Goal: Task Accomplishment & Management: Manage account settings

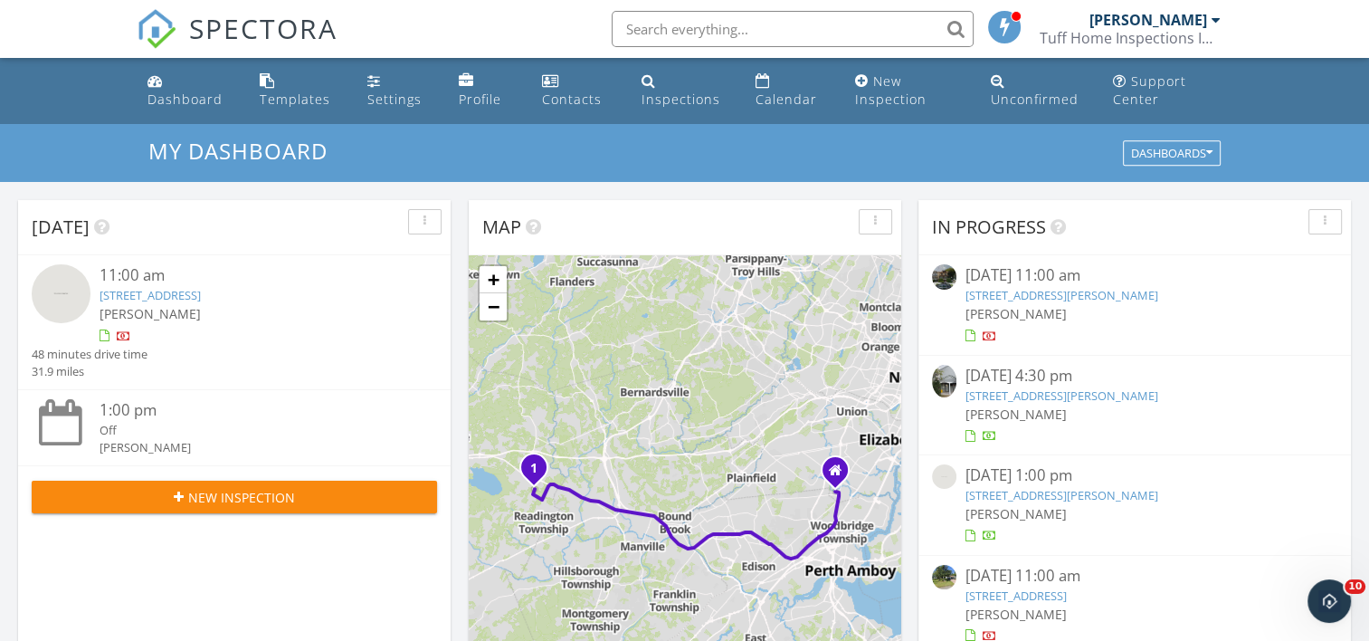
click at [125, 289] on link "32 Oakland Dr W, Readington Township, NJ 08889" at bounding box center [150, 295] width 101 height 16
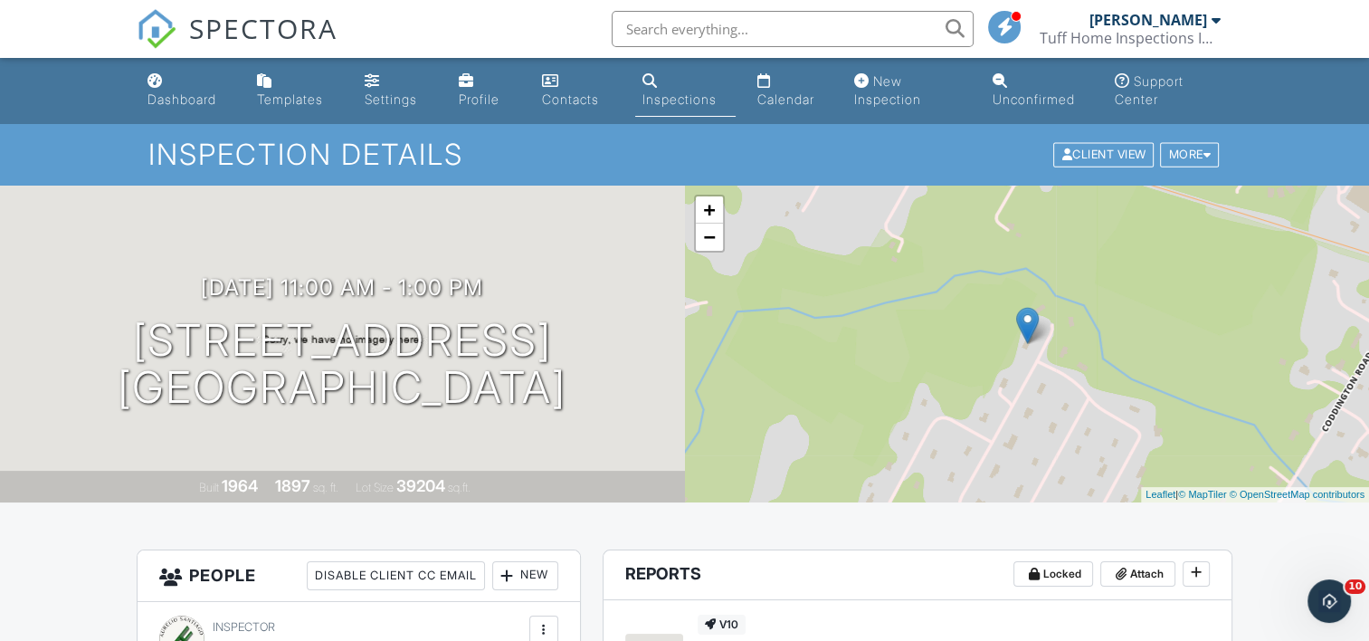
click at [186, 99] on div "Dashboard" at bounding box center [182, 98] width 69 height 15
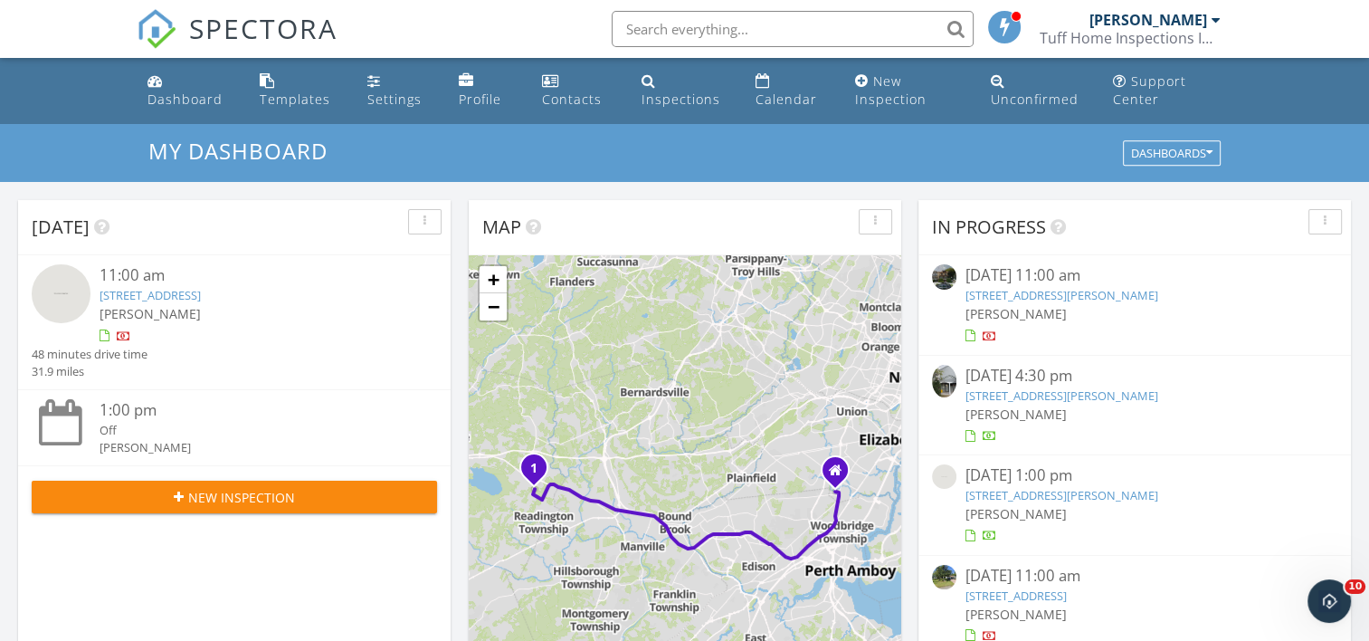
click at [1021, 308] on span "[PERSON_NAME]" at bounding box center [1016, 313] width 101 height 17
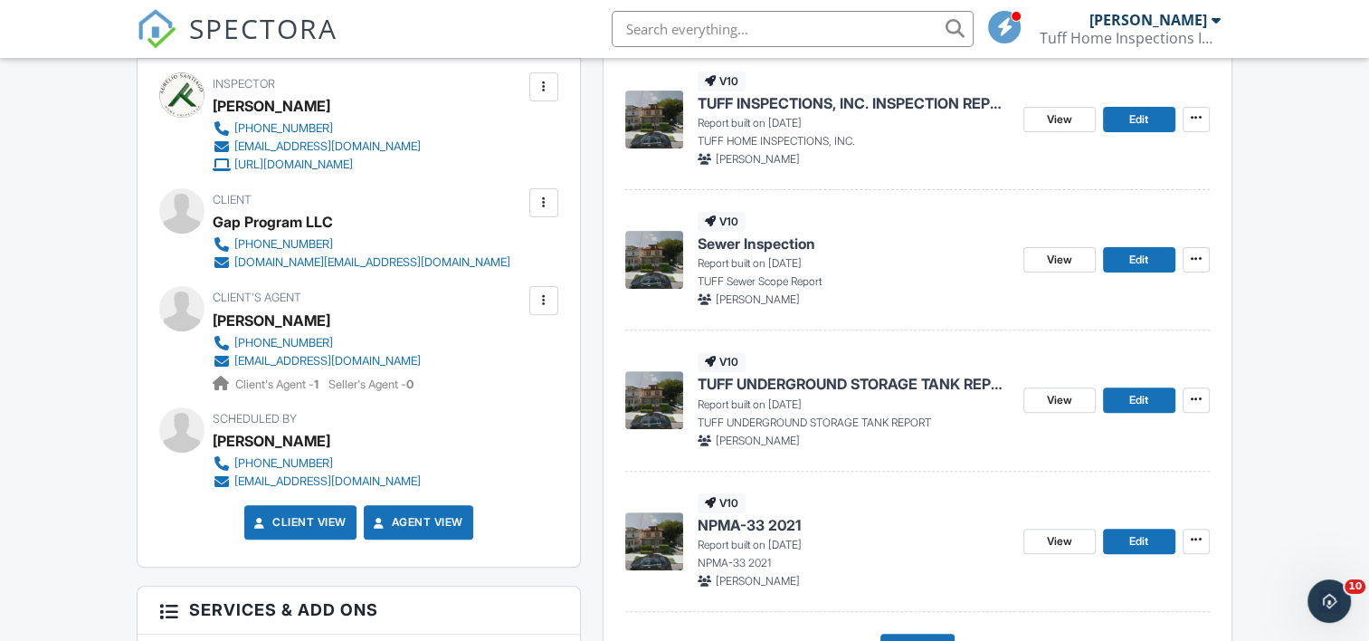
click at [755, 245] on span "Sewer Inspection" at bounding box center [757, 243] width 118 height 20
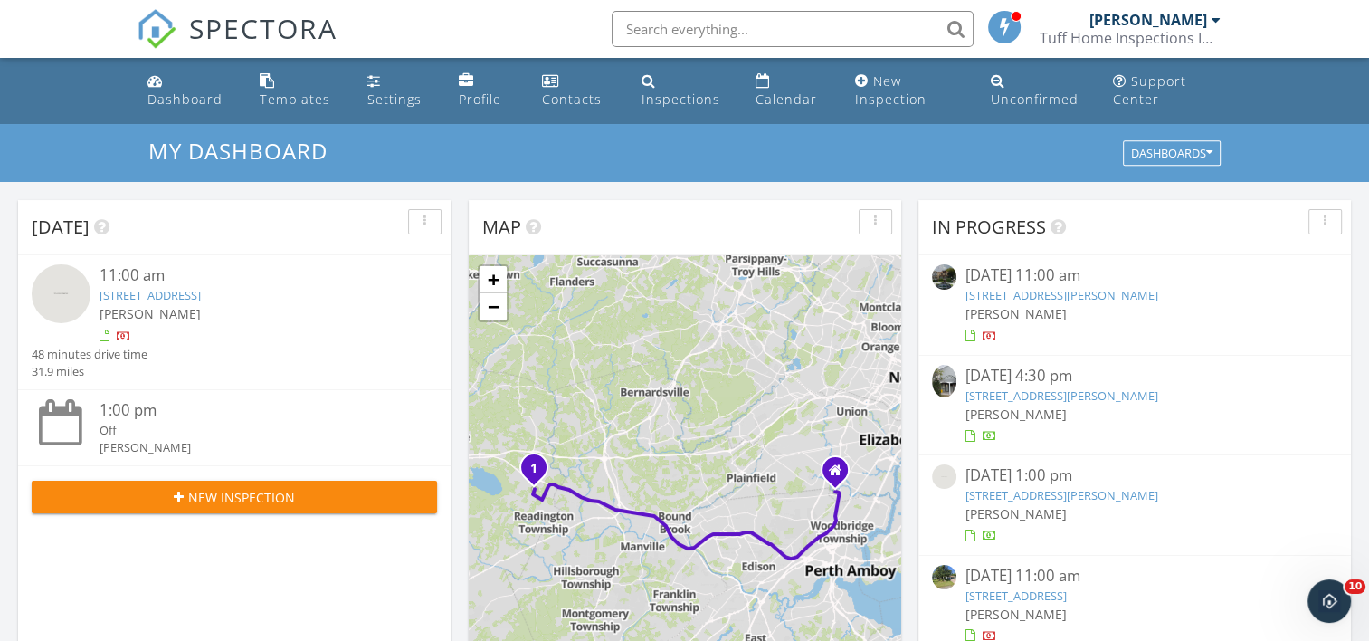
click at [1009, 293] on link "[STREET_ADDRESS][PERSON_NAME]" at bounding box center [1062, 295] width 193 height 16
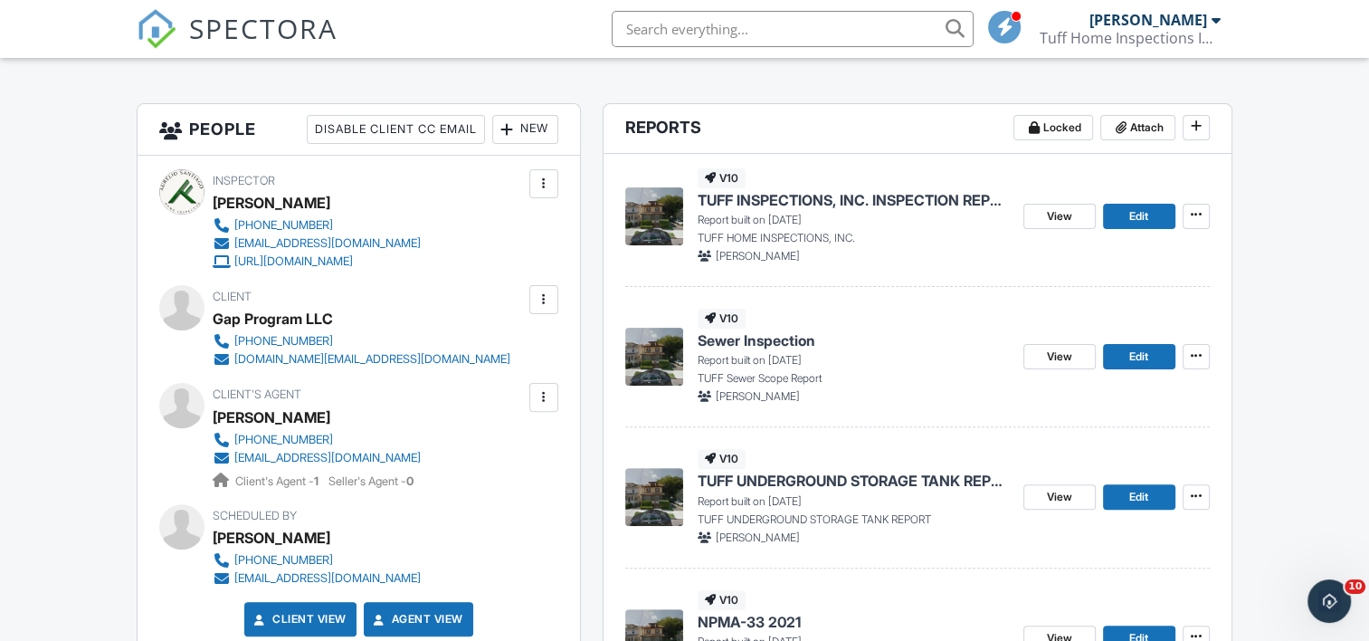
scroll to position [543, 0]
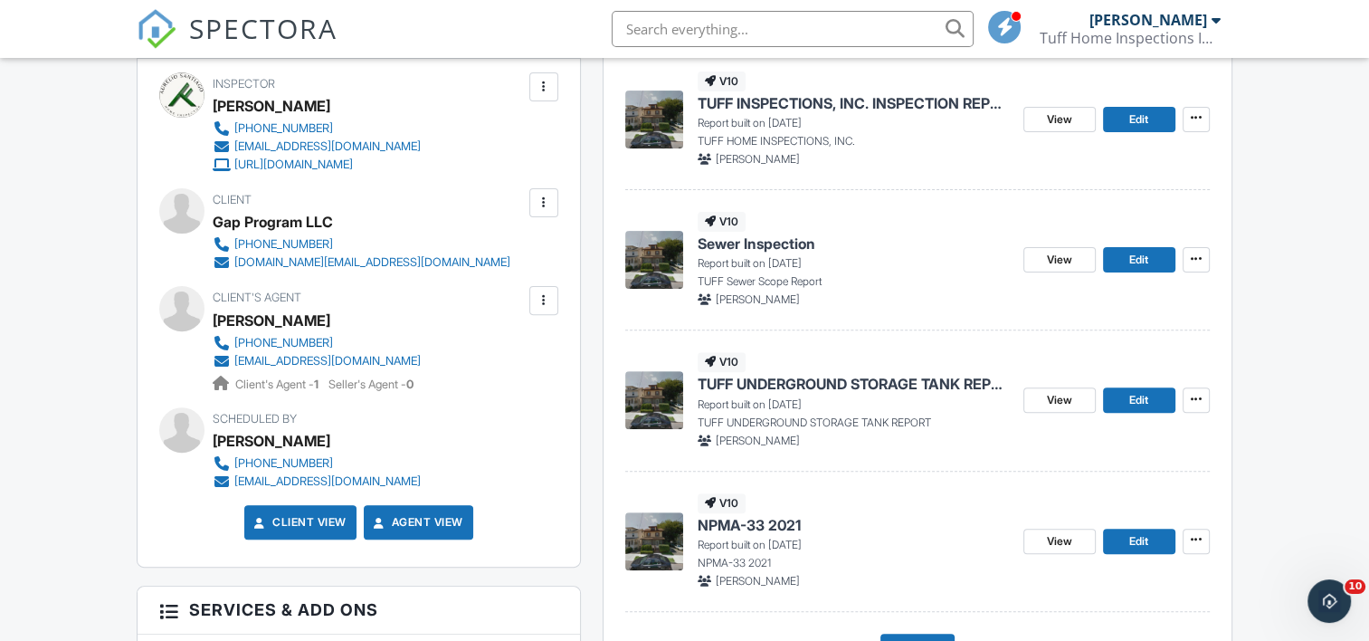
click at [761, 385] on span "TUFF UNDERGROUND STORAGE TANK REPORT" at bounding box center [853, 384] width 311 height 20
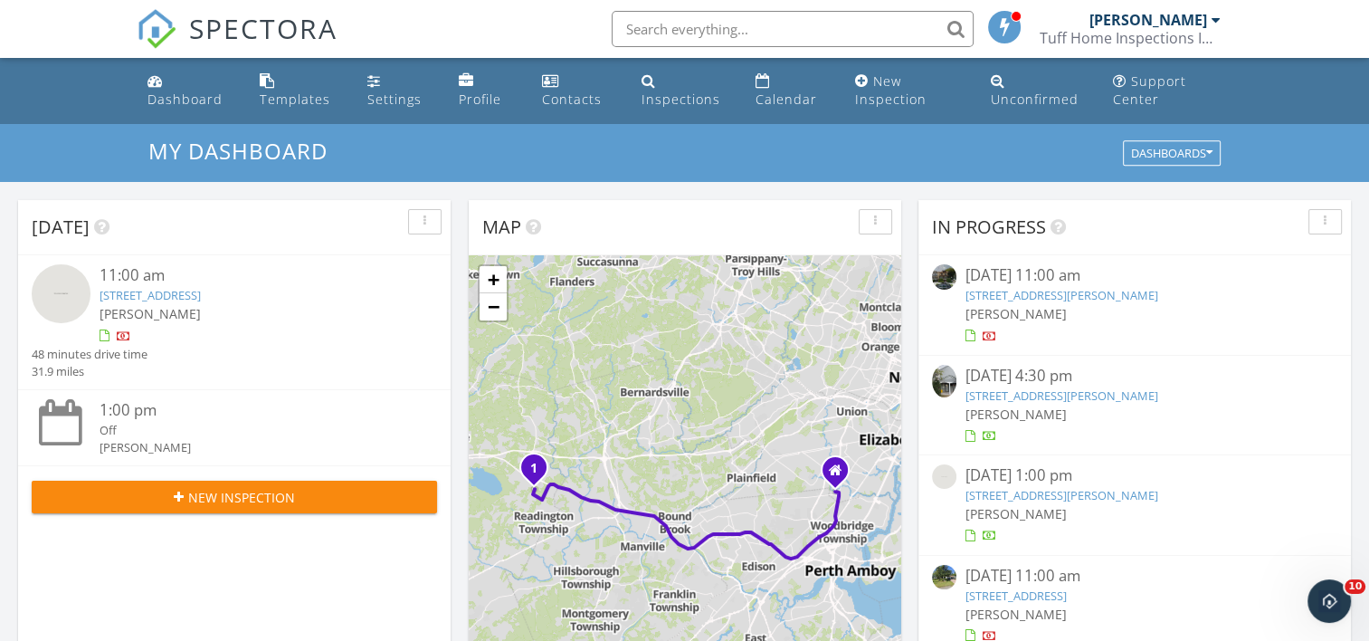
click at [1033, 297] on link "54 Mitchell St, West Orange, NJ 07052" at bounding box center [1062, 295] width 193 height 16
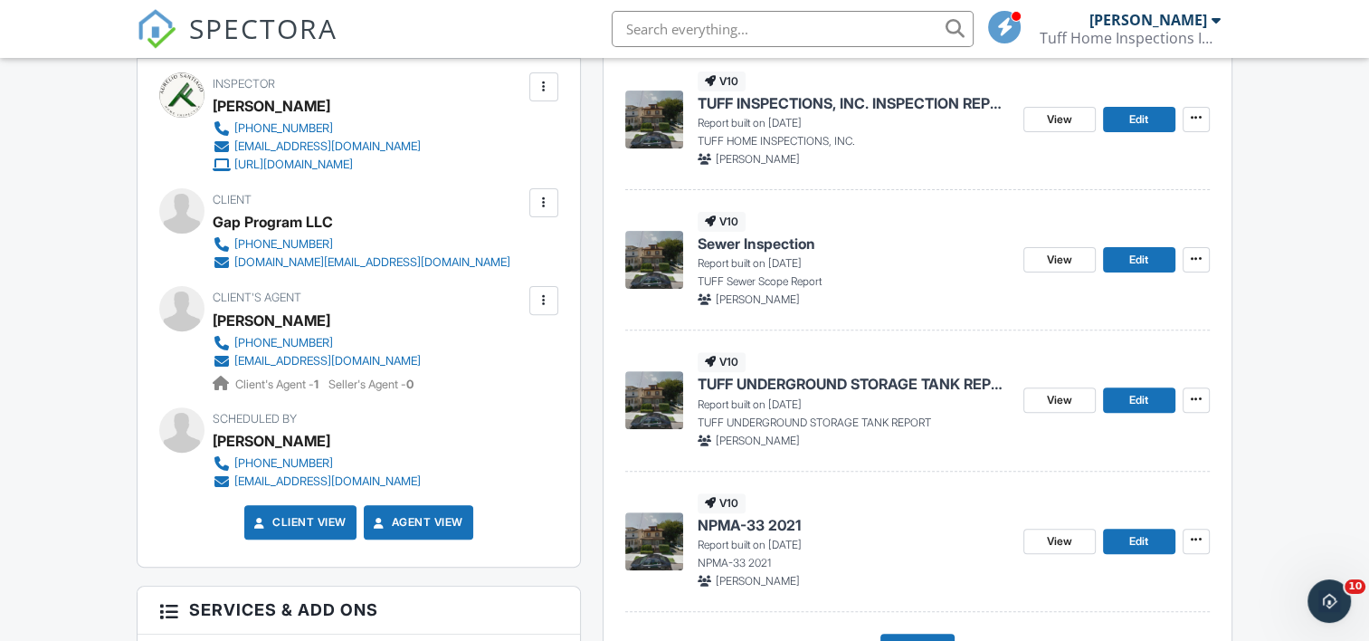
click at [753, 519] on span "NPMA-33 2021" at bounding box center [749, 525] width 103 height 20
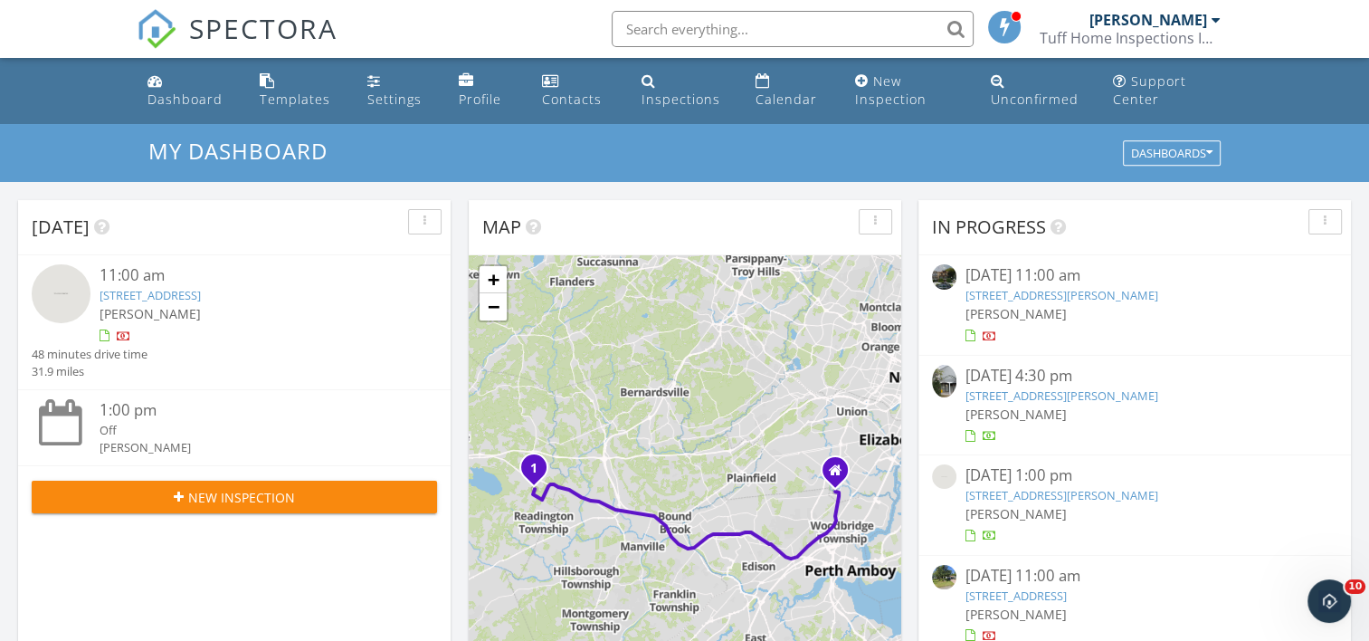
click at [1024, 291] on link "[STREET_ADDRESS][PERSON_NAME]" at bounding box center [1062, 295] width 193 height 16
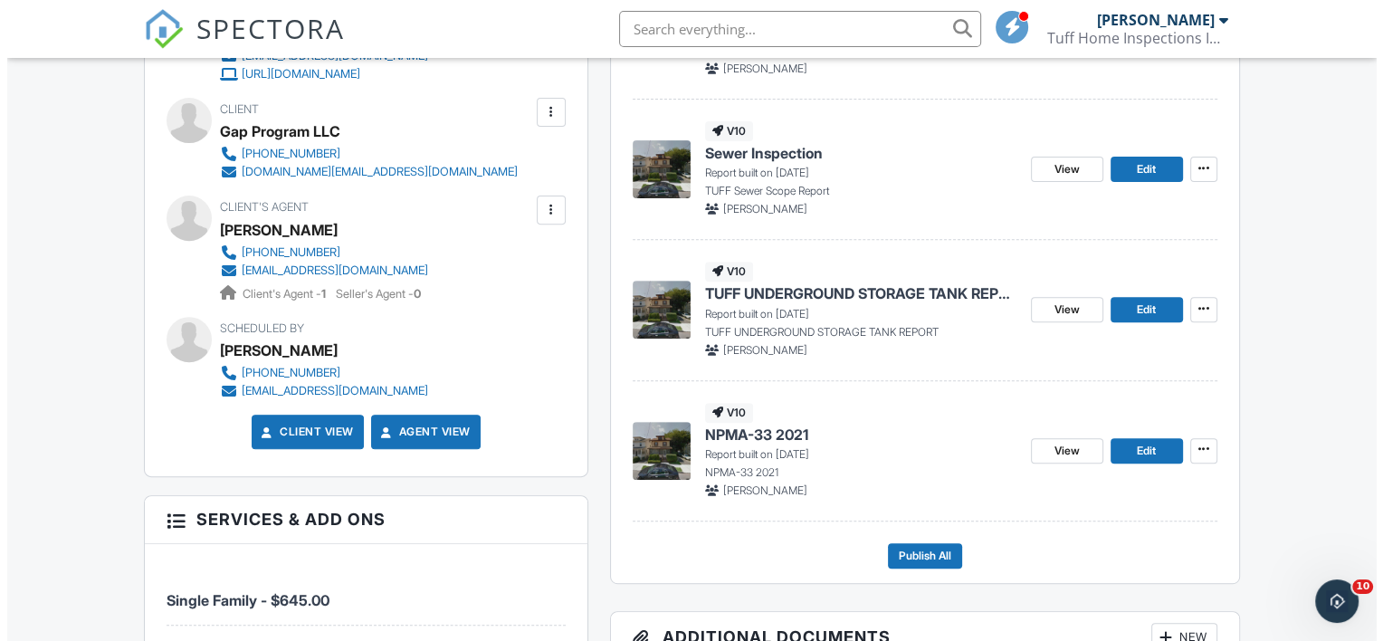
scroll to position [724, 0]
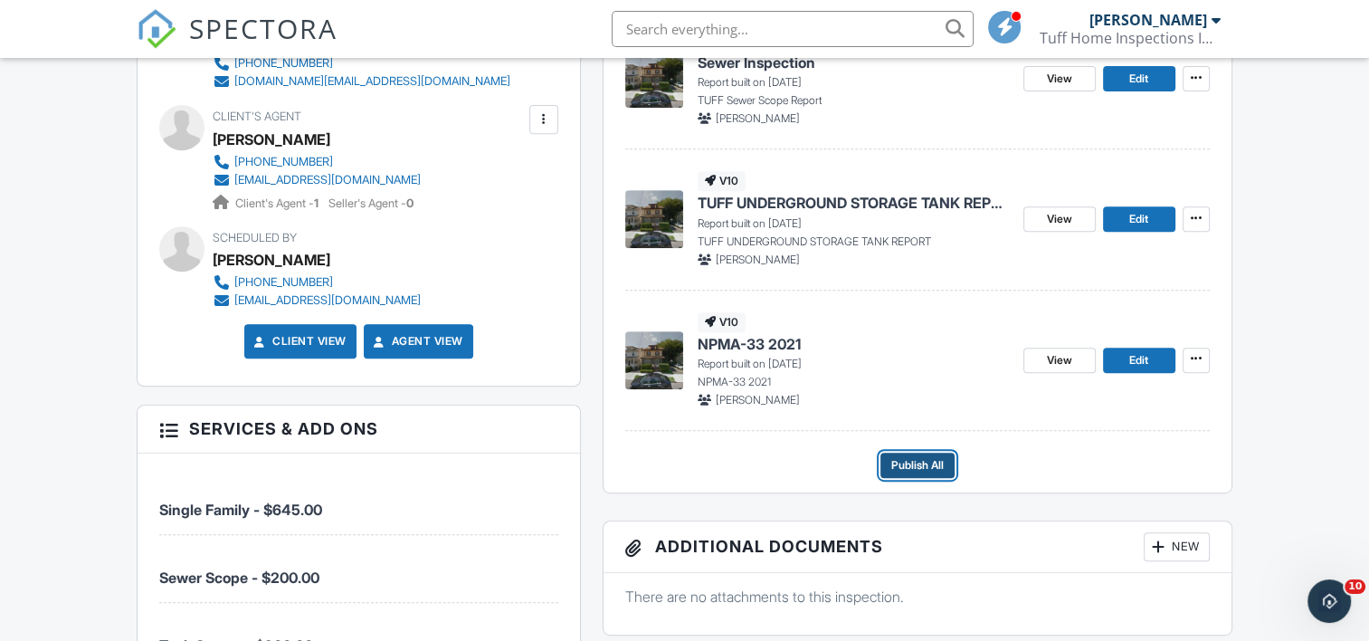
click at [920, 460] on span "Publish All" at bounding box center [917, 465] width 52 height 18
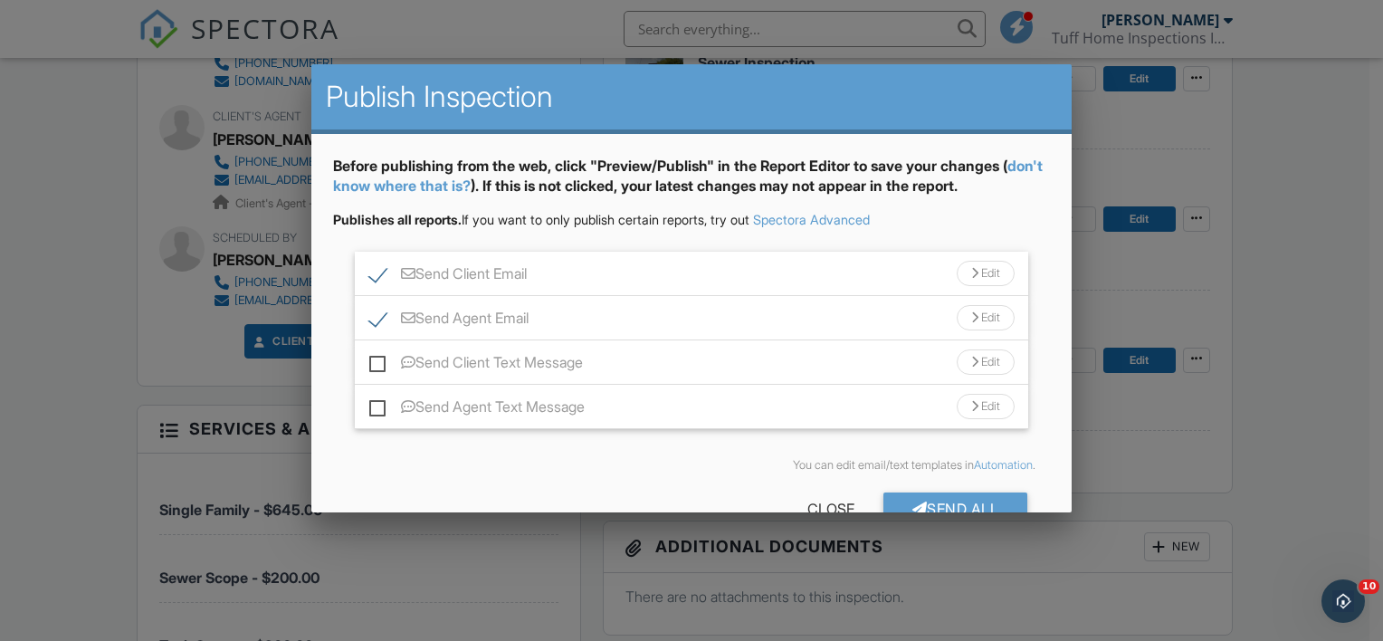
click at [376, 359] on label "Send Client Text Message" at bounding box center [476, 365] width 214 height 23
click at [376, 359] on input "Send Client Text Message" at bounding box center [375, 354] width 12 height 12
checkbox input "true"
click at [376, 409] on label "Send Agent Text Message" at bounding box center [476, 409] width 215 height 23
click at [376, 404] on input "Send Agent Text Message" at bounding box center [375, 398] width 12 height 12
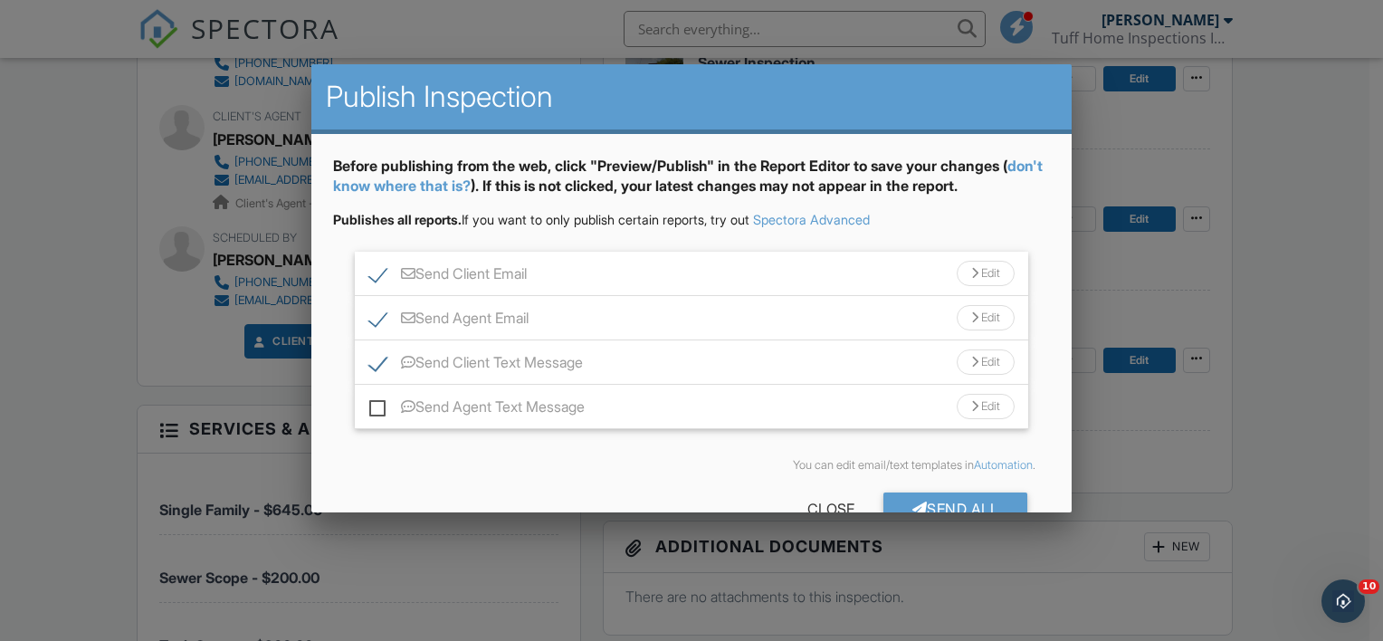
checkbox input "true"
click at [919, 493] on div "Send All" at bounding box center [955, 508] width 145 height 33
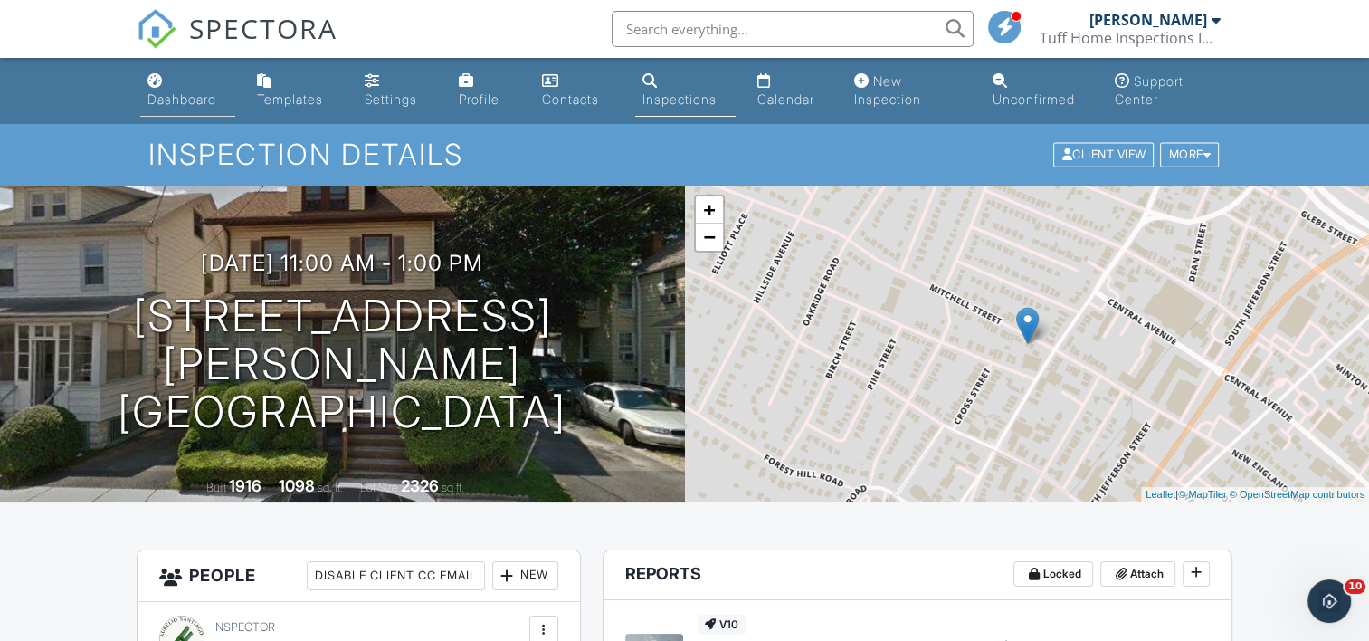
click at [188, 91] on div "Dashboard" at bounding box center [182, 98] width 69 height 15
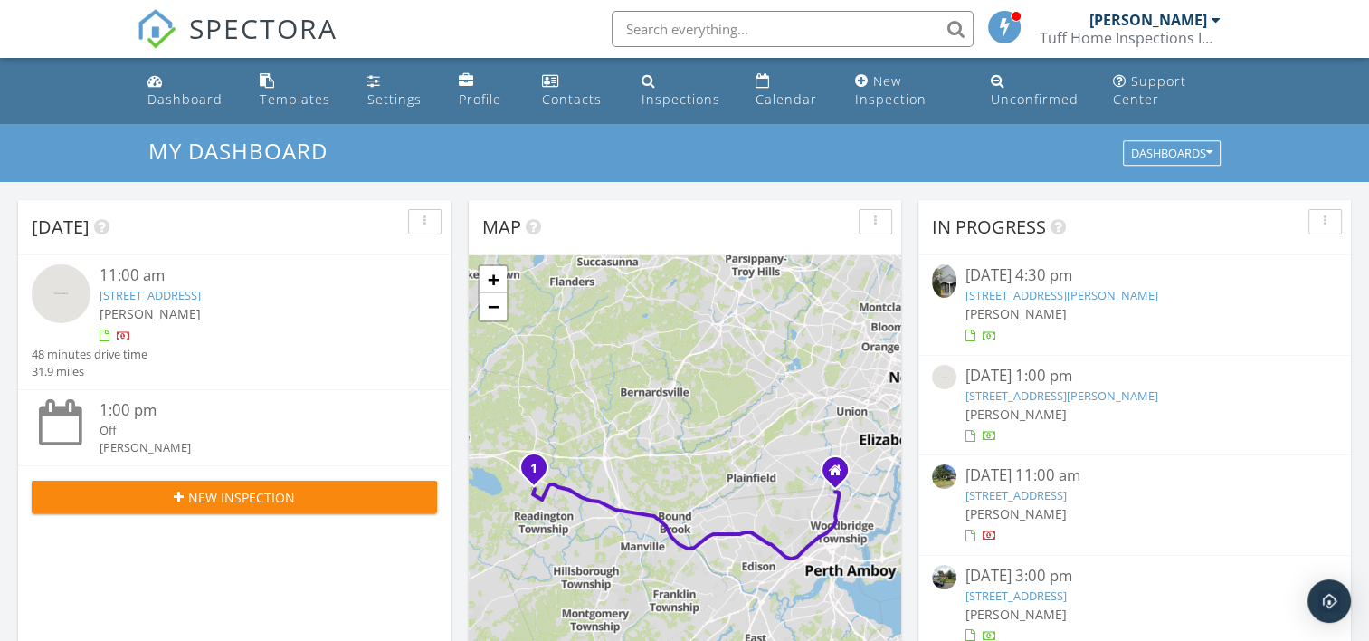
click at [1021, 293] on link "[STREET_ADDRESS][PERSON_NAME]" at bounding box center [1062, 295] width 193 height 16
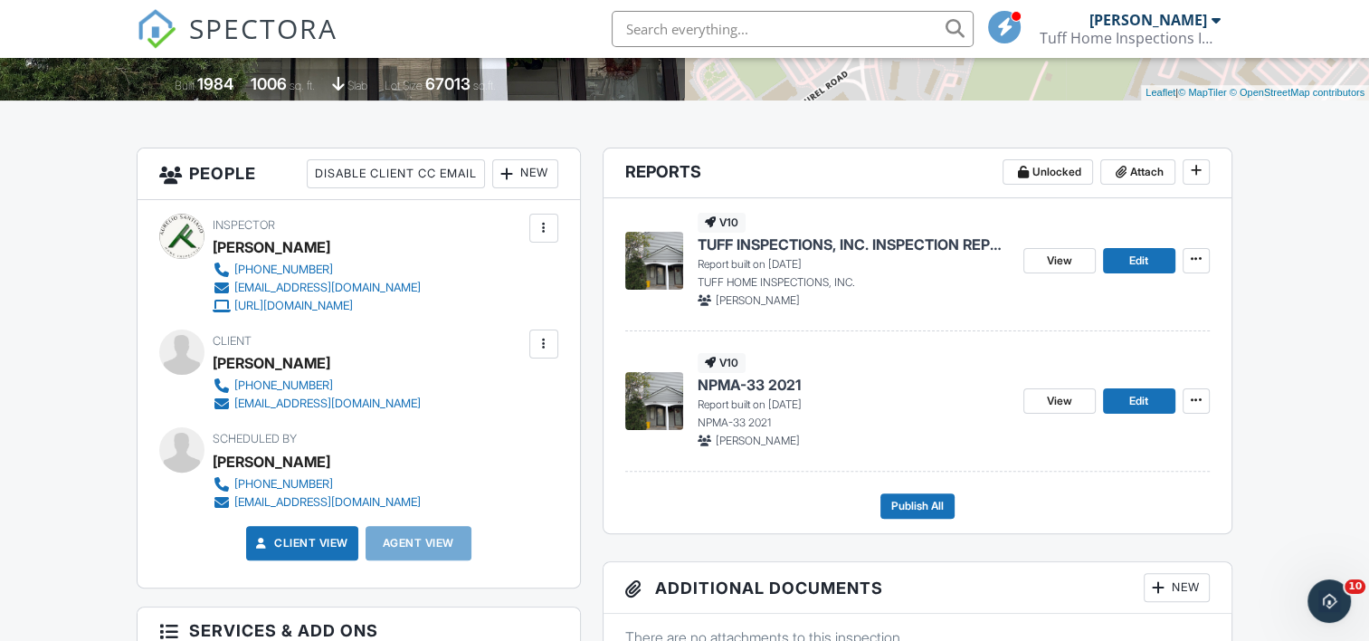
scroll to position [271, 0]
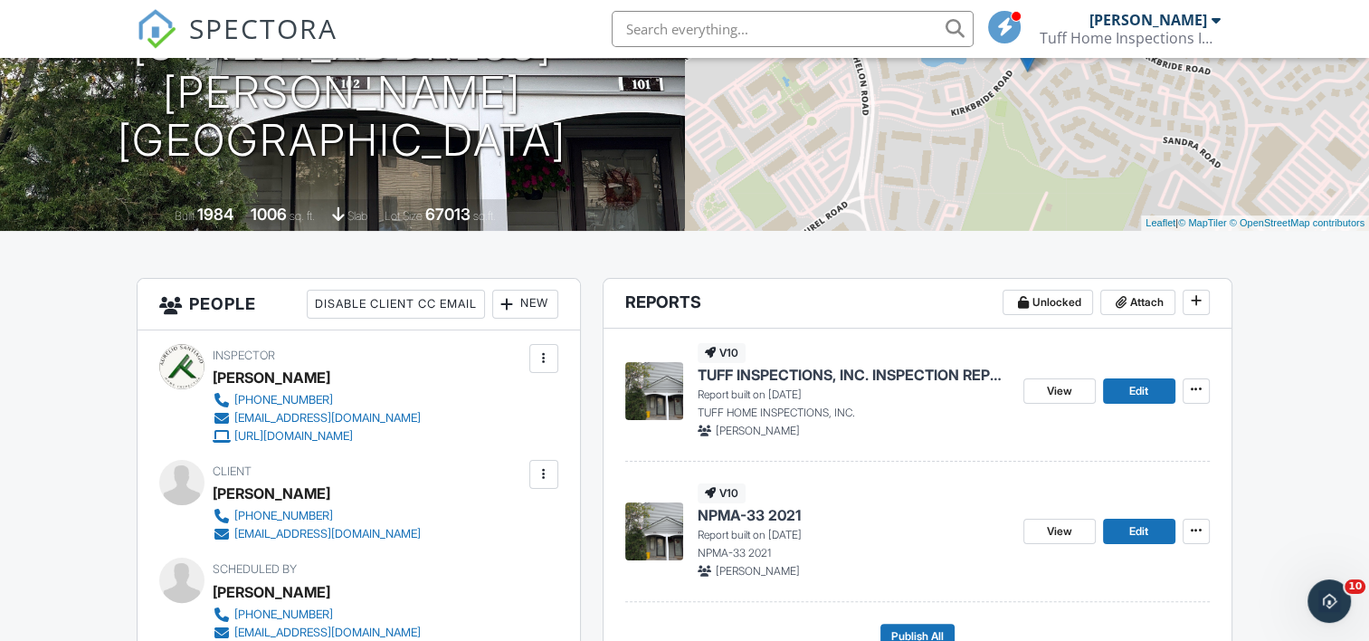
click at [786, 381] on span "TUFF INSPECTIONS, INC. INSPECTION REPORT" at bounding box center [853, 375] width 311 height 20
